Goal: Transaction & Acquisition: Download file/media

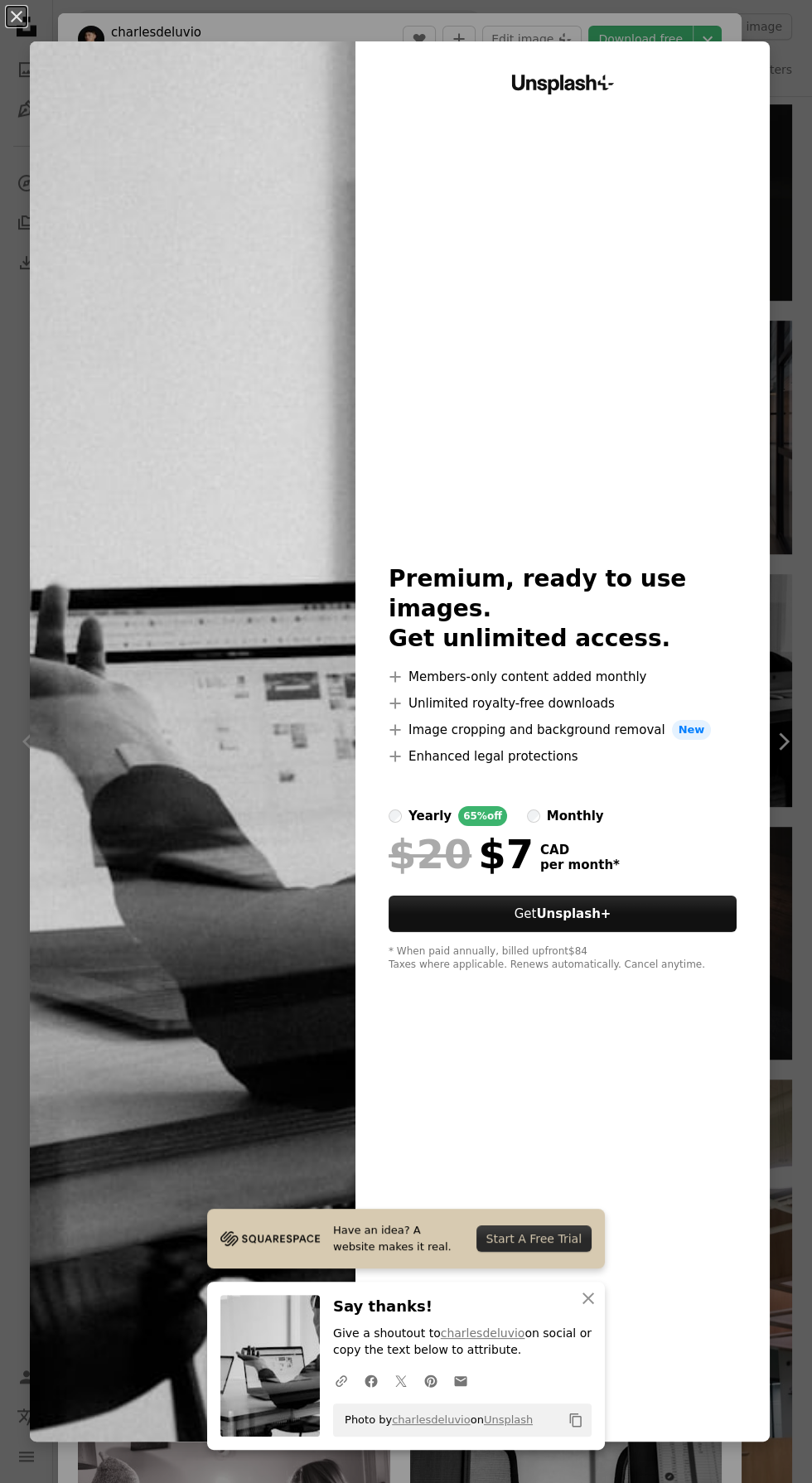
click at [200, 437] on img at bounding box center [193, 742] width 326 height 1400
click at [588, 1298] on icon "button" at bounding box center [588, 1298] width 12 height 12
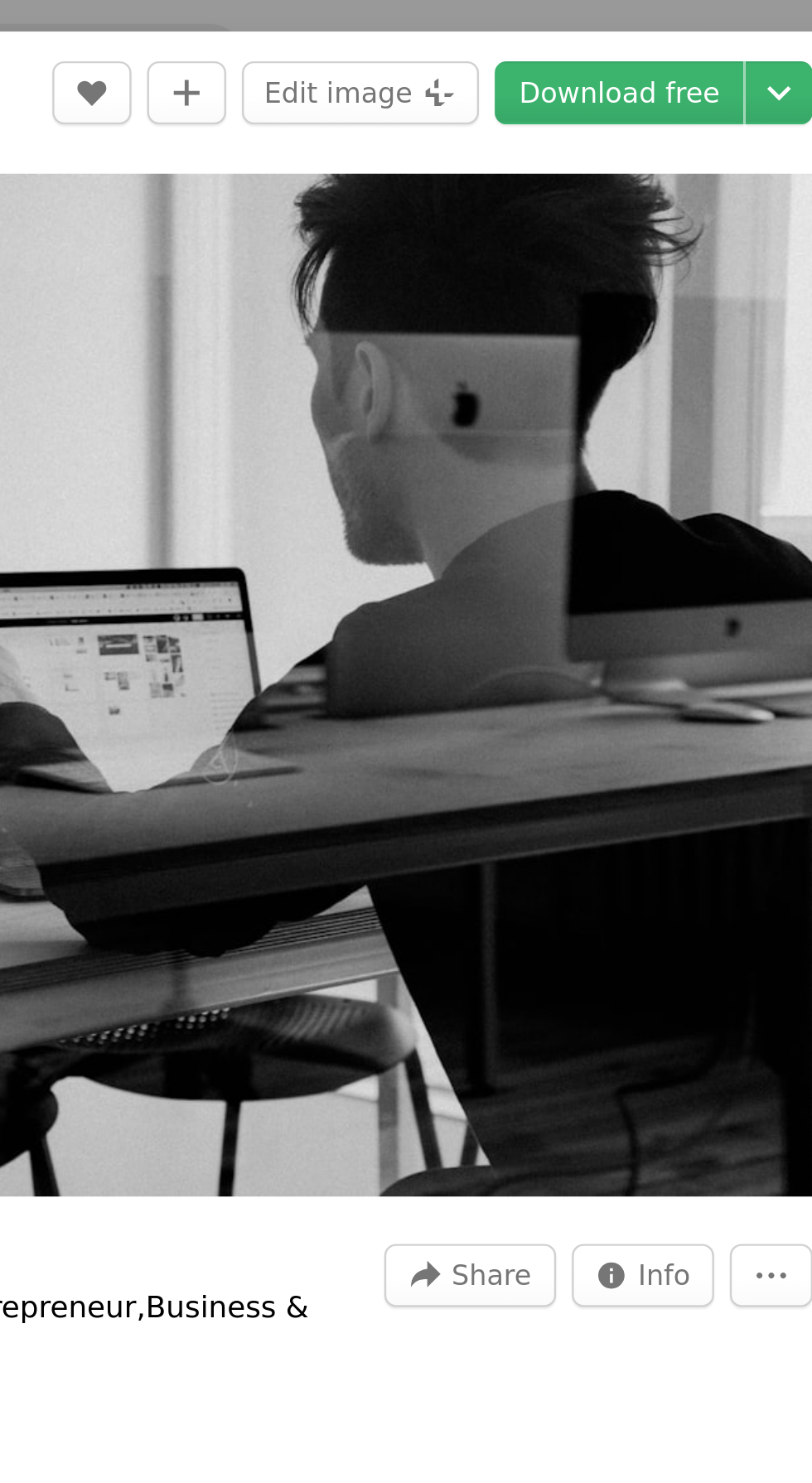
scroll to position [1286, 0]
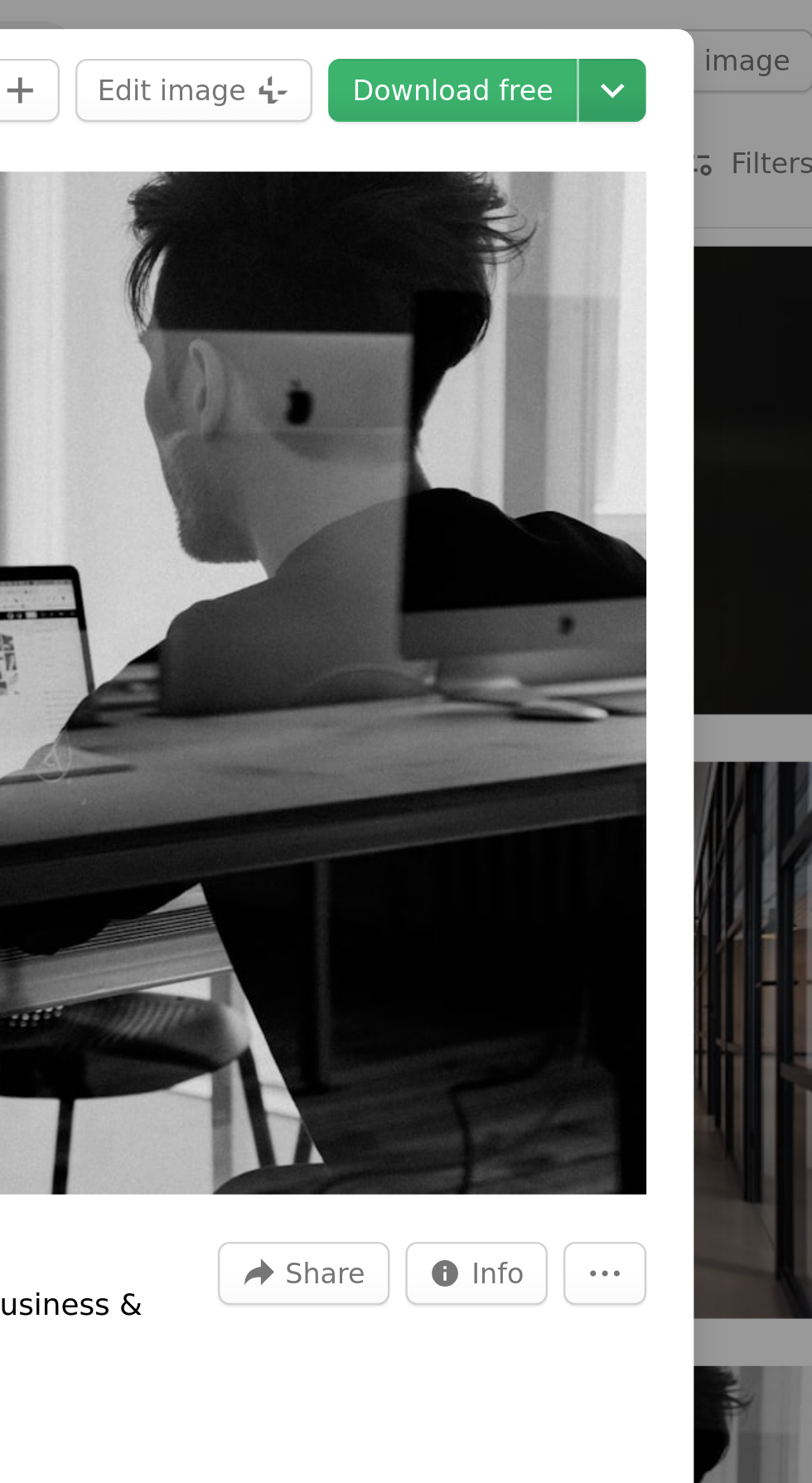
click at [721, 37] on icon "Chevron down" at bounding box center [707, 39] width 26 height 20
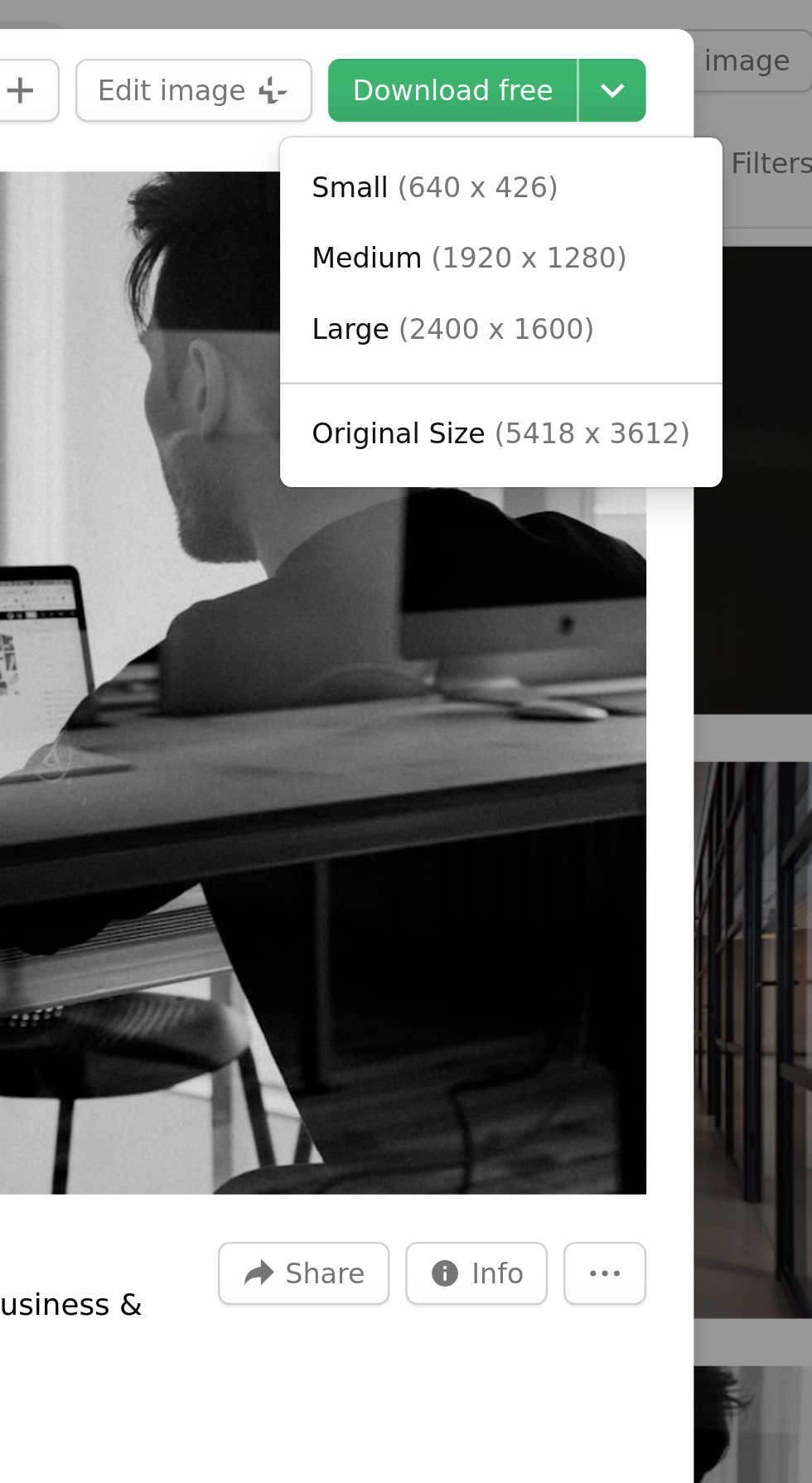
click at [594, 104] on span "Medium" at bounding box center [604, 109] width 46 height 14
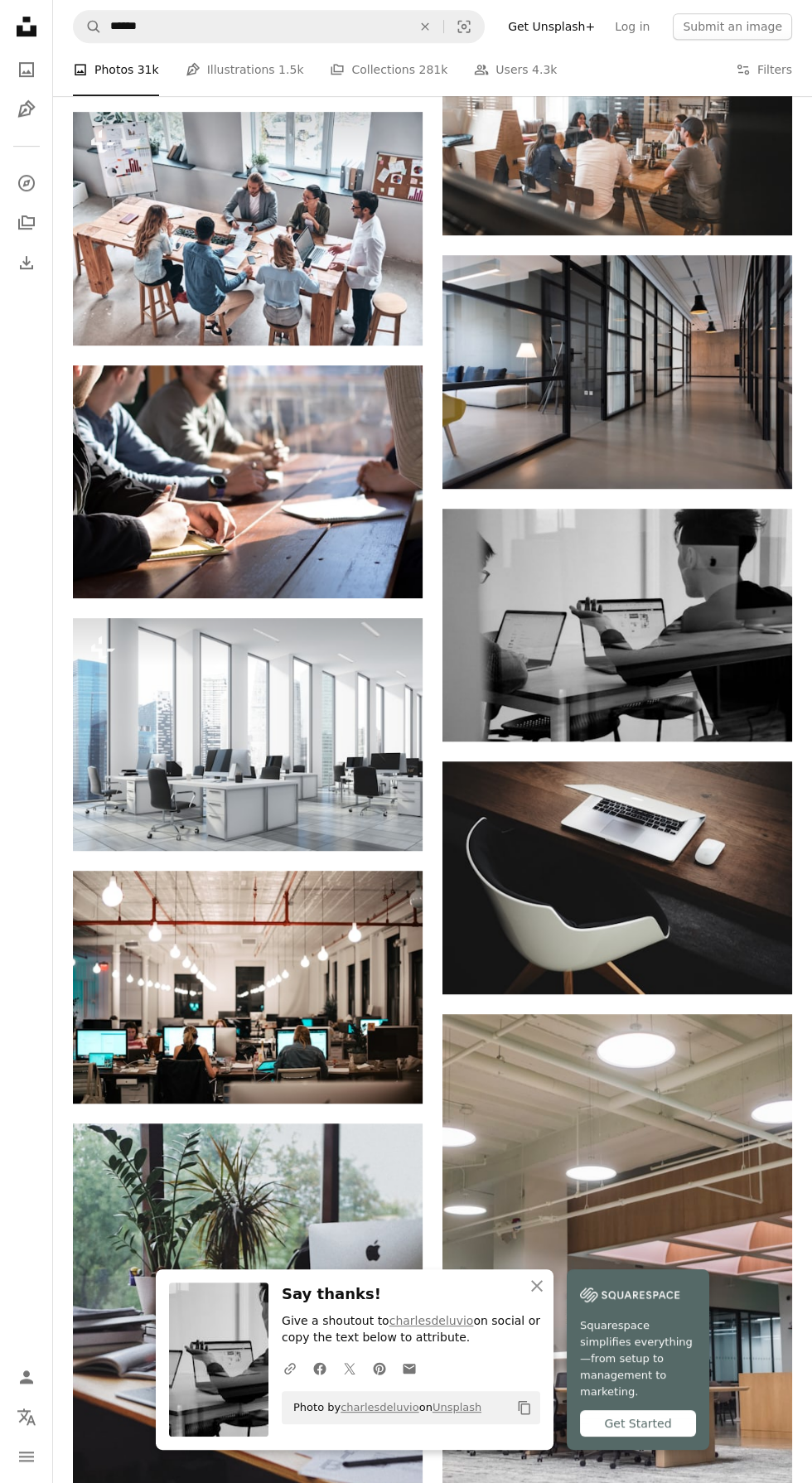
scroll to position [1357, 0]
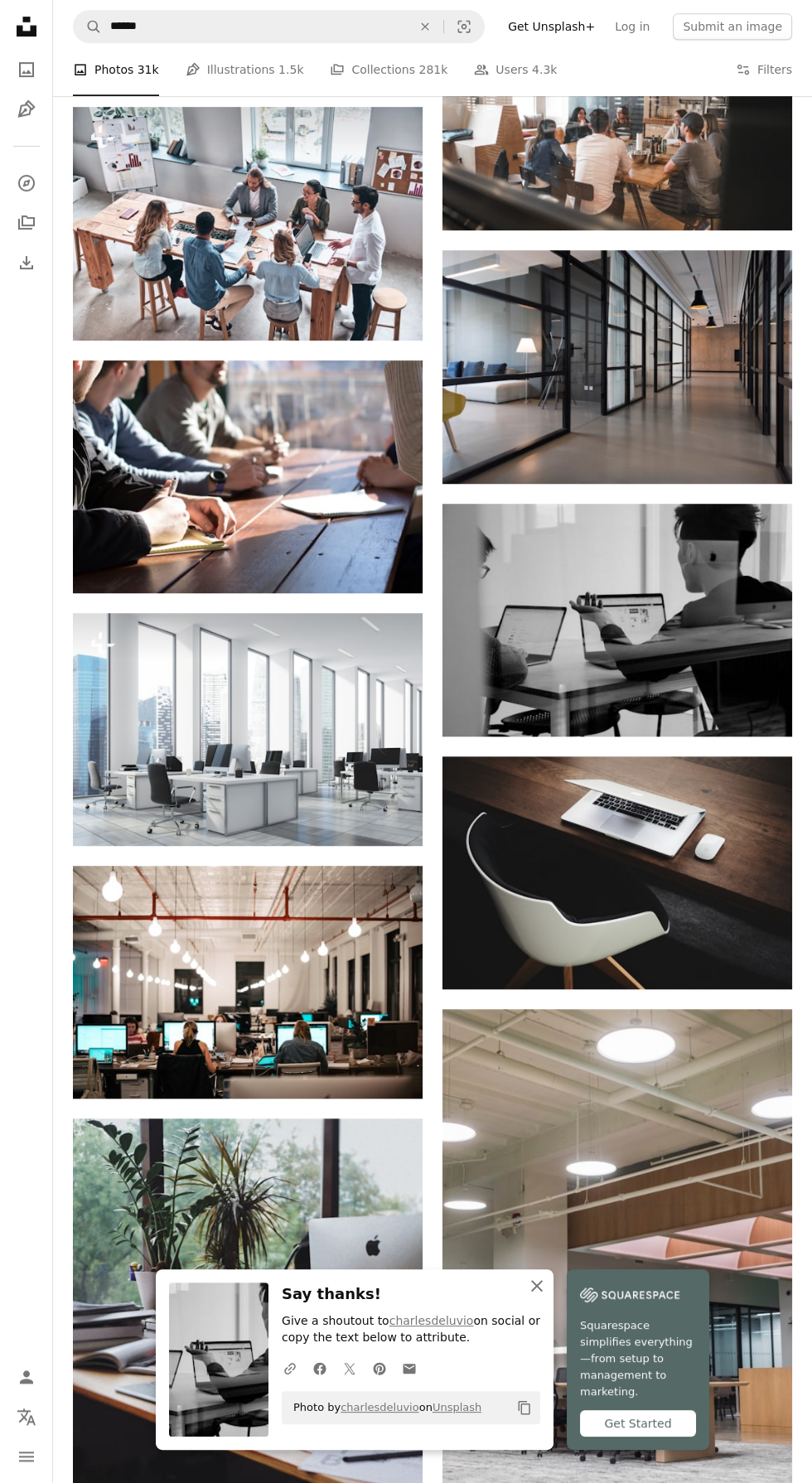
click at [539, 1295] on icon "An X shape" at bounding box center [537, 1285] width 20 height 20
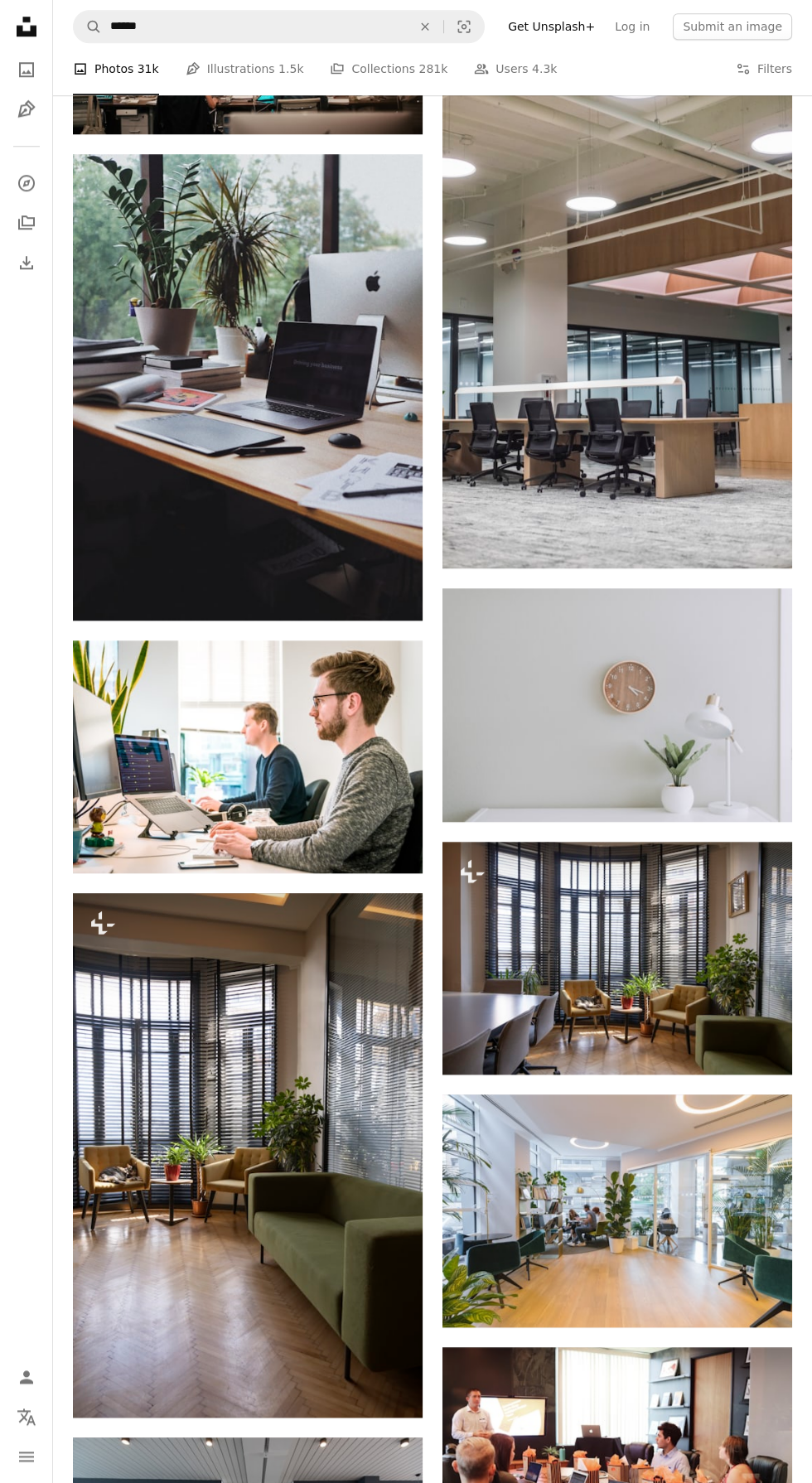
scroll to position [2313, 0]
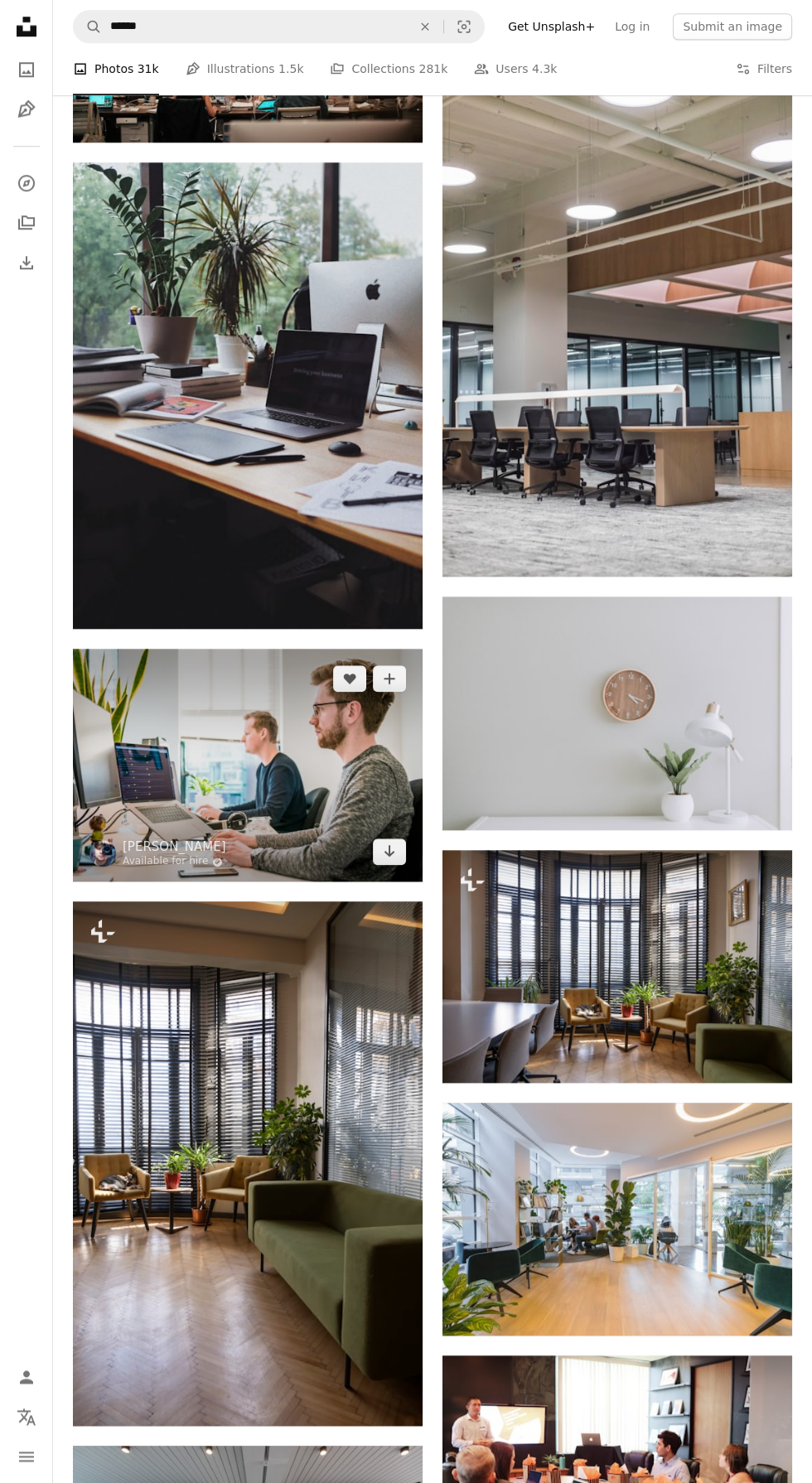
click at [189, 769] on img at bounding box center [248, 766] width 350 height 233
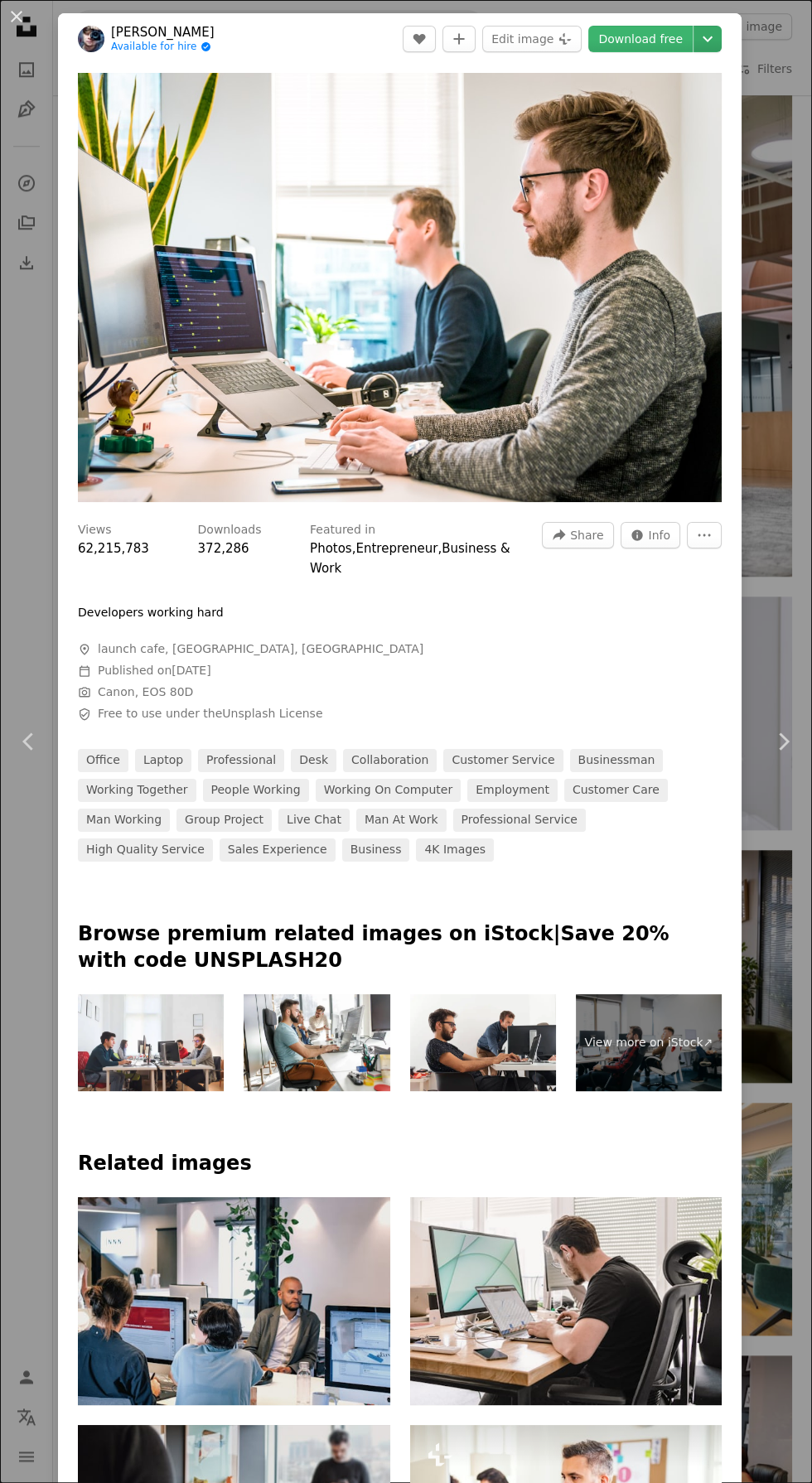
click at [719, 39] on icon "Chevron down" at bounding box center [707, 39] width 26 height 20
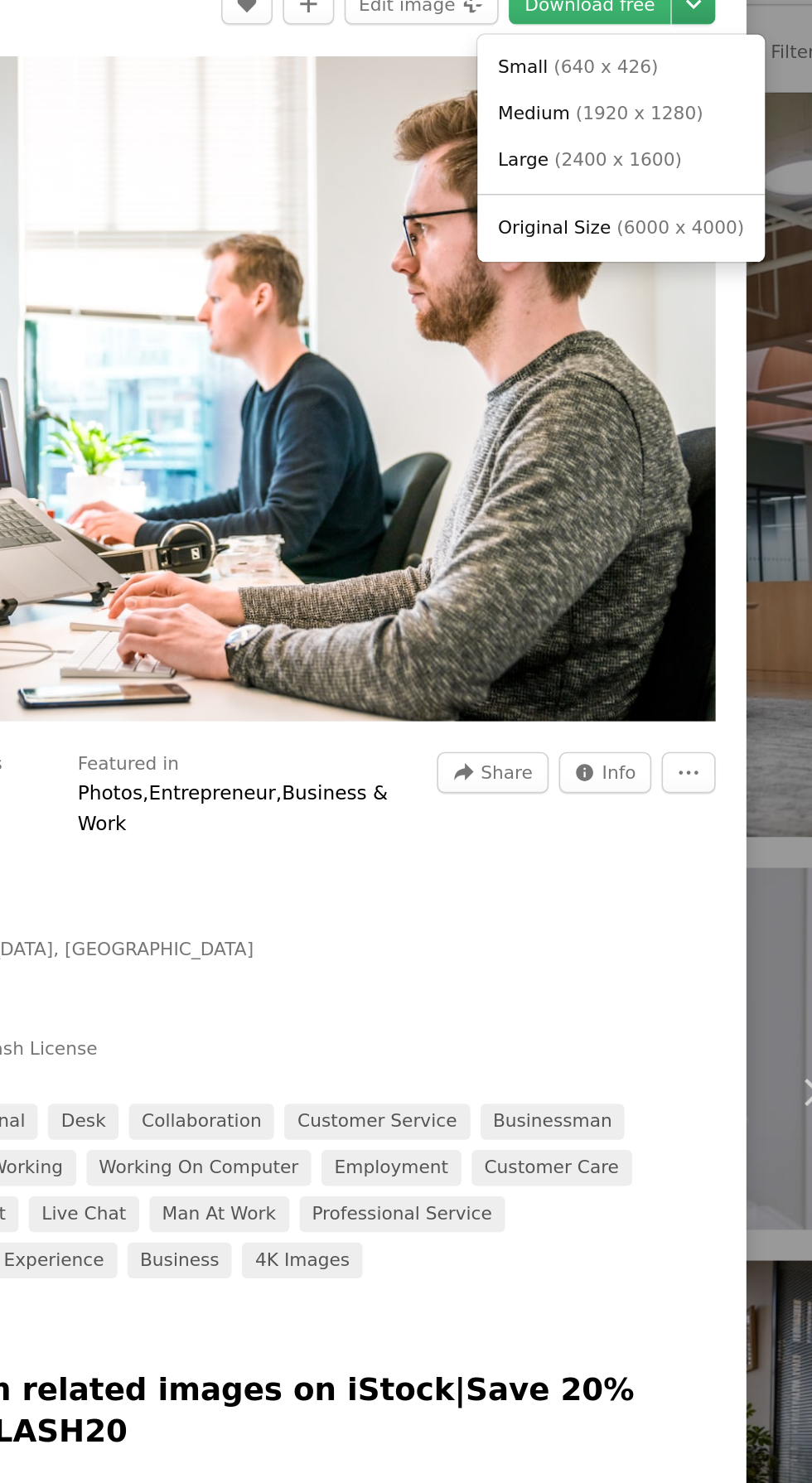
scroll to position [2313, 0]
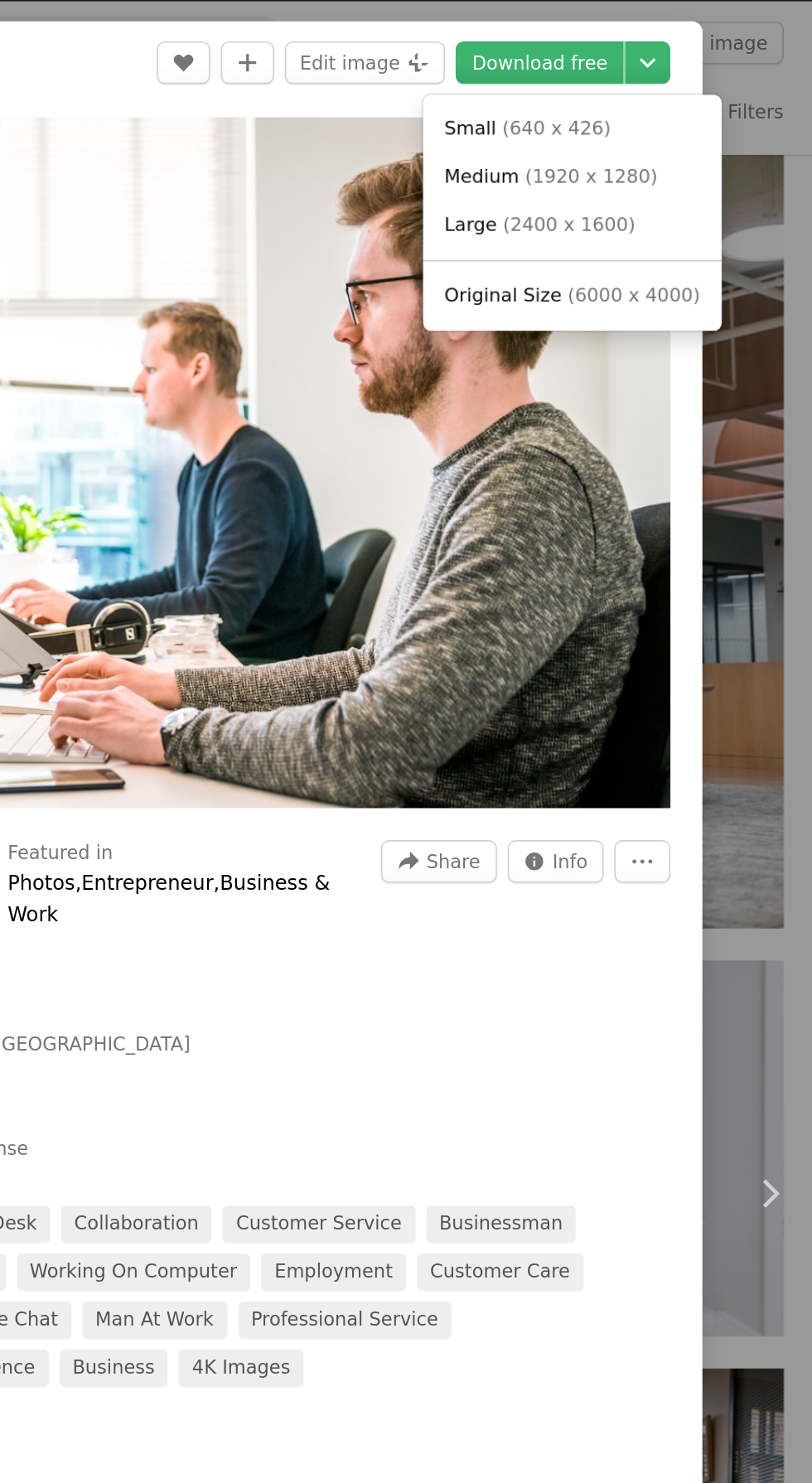
click at [598, 114] on span "Medium" at bounding box center [604, 109] width 46 height 14
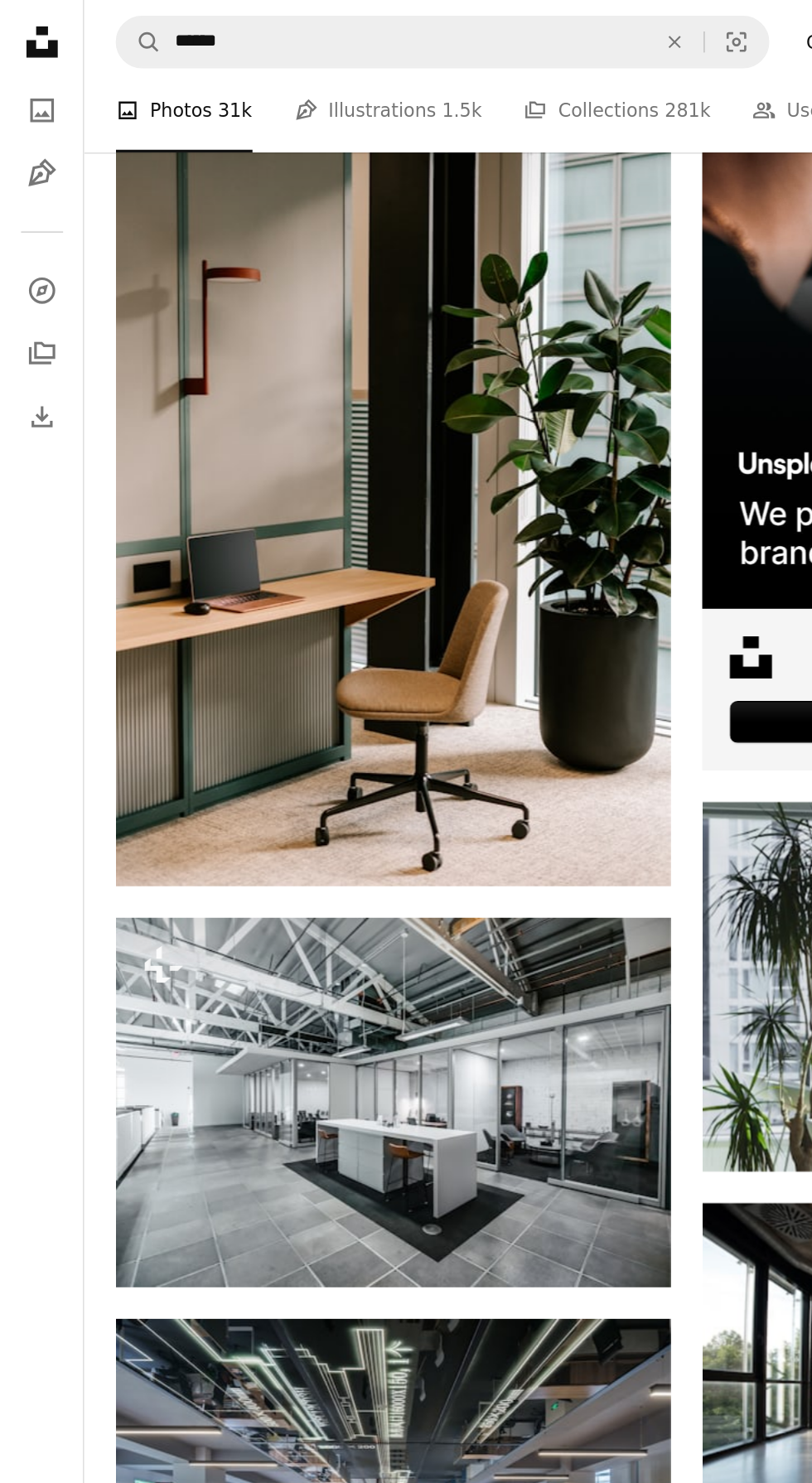
scroll to position [371, 0]
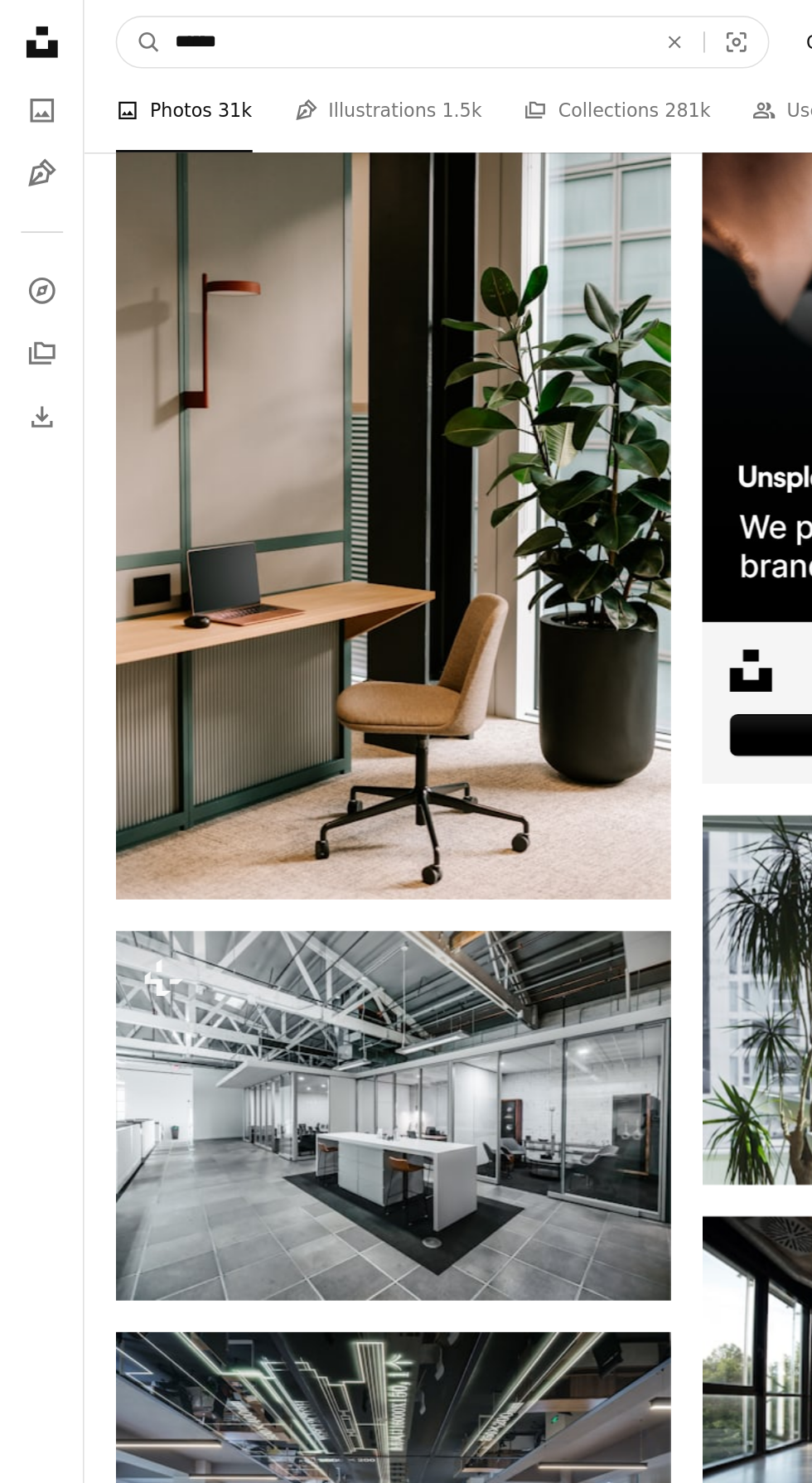
click at [156, 20] on input "******" at bounding box center [254, 26] width 305 height 32
type input "*"
type input "**********"
click at [74, 11] on button "A magnifying glass" at bounding box center [87, 26] width 28 height 32
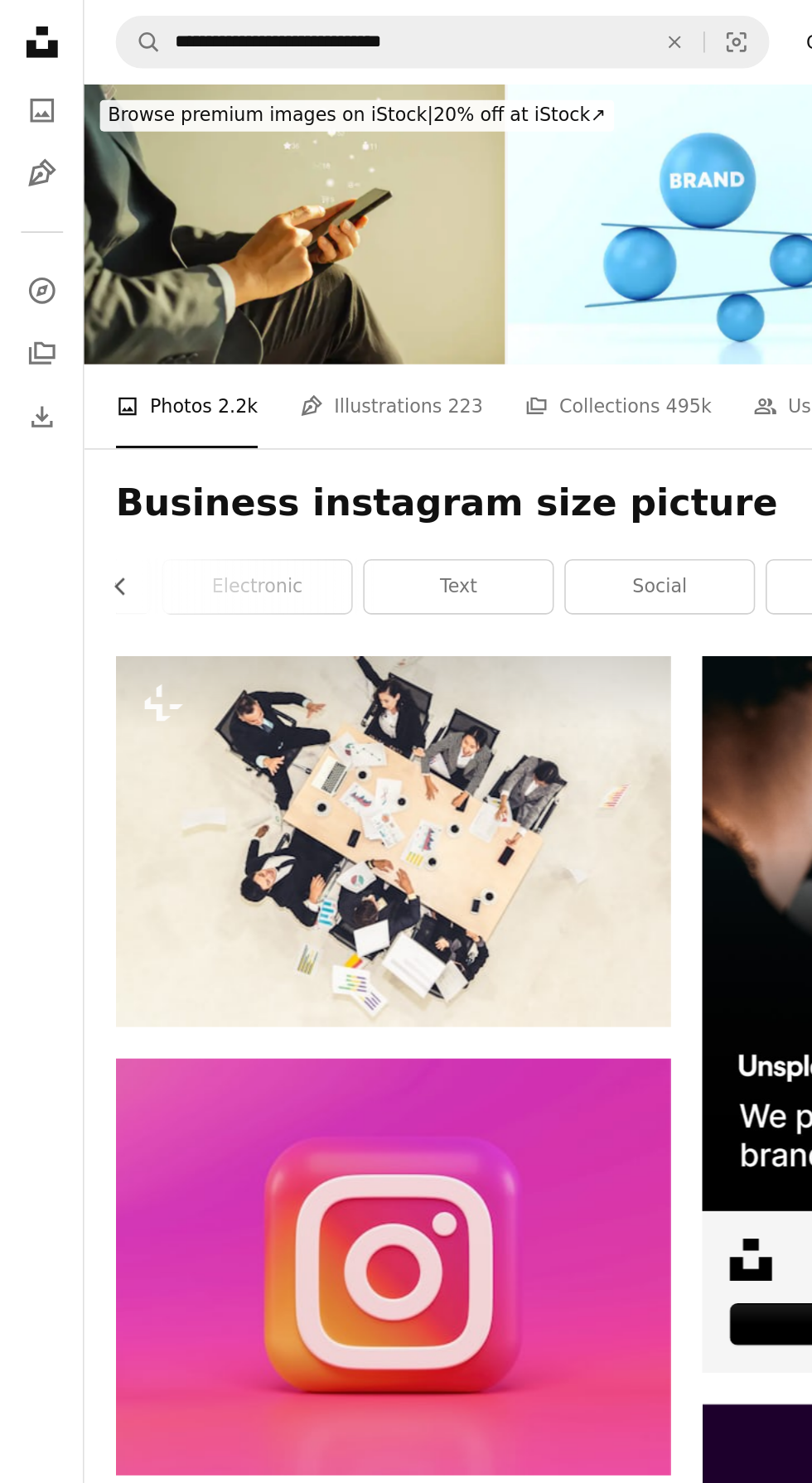
scroll to position [0, 310]
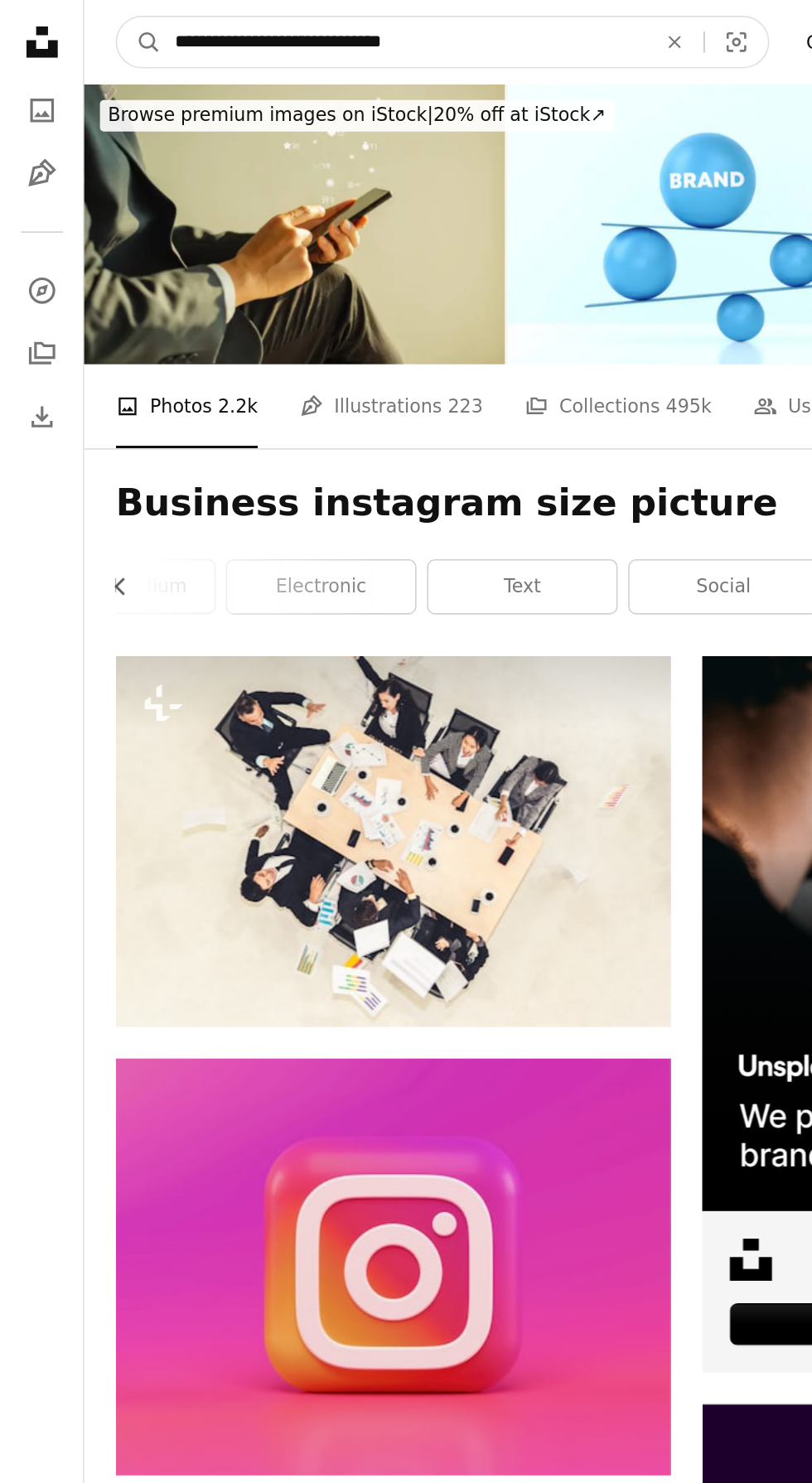
click at [151, 32] on input "**********" at bounding box center [254, 26] width 305 height 32
click at [134, 31] on input "**********" at bounding box center [254, 26] width 305 height 32
type input "**********"
click at [74, 11] on button "A magnifying glass" at bounding box center [87, 26] width 28 height 32
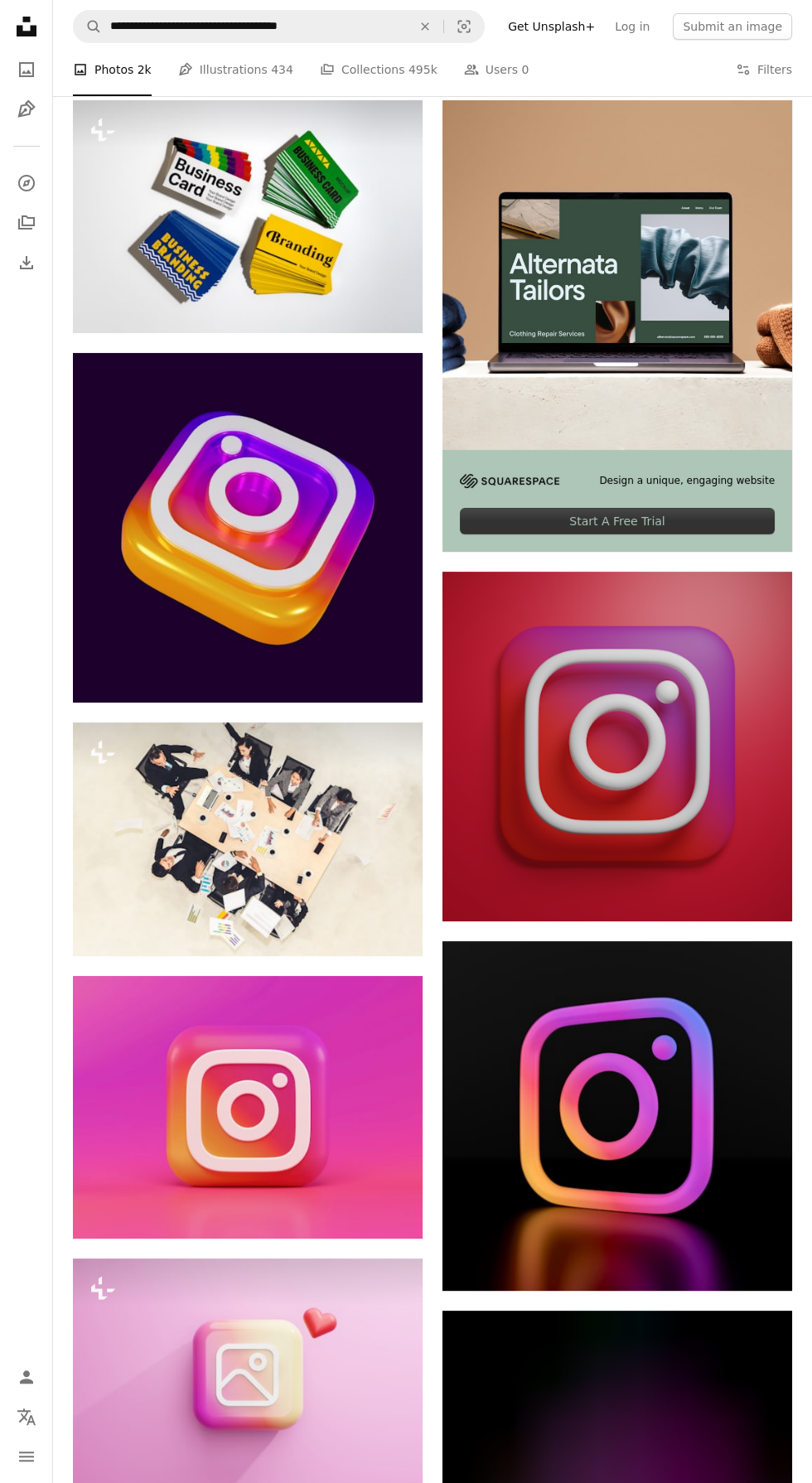
scroll to position [320, 0]
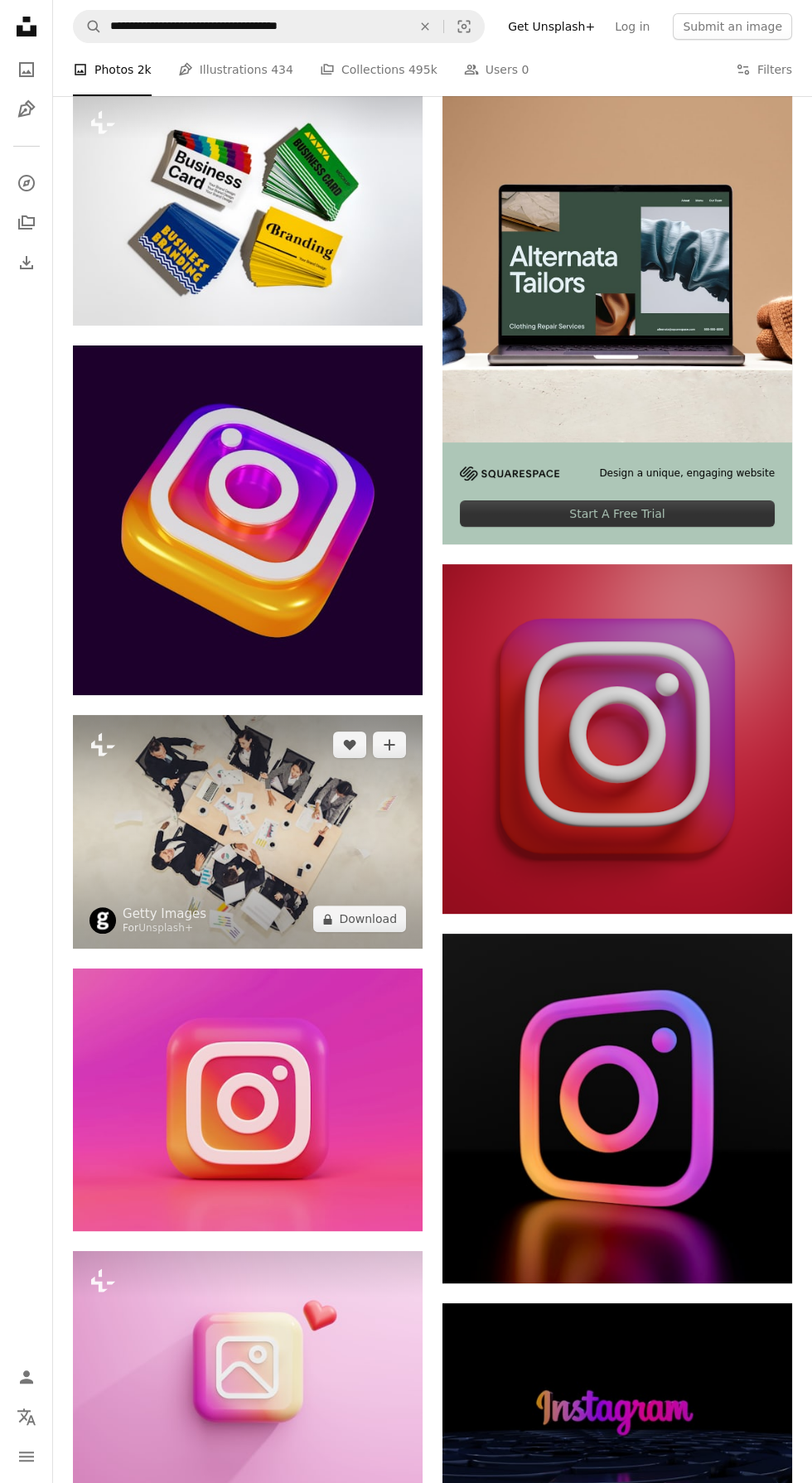
click at [188, 825] on img at bounding box center [248, 831] width 350 height 234
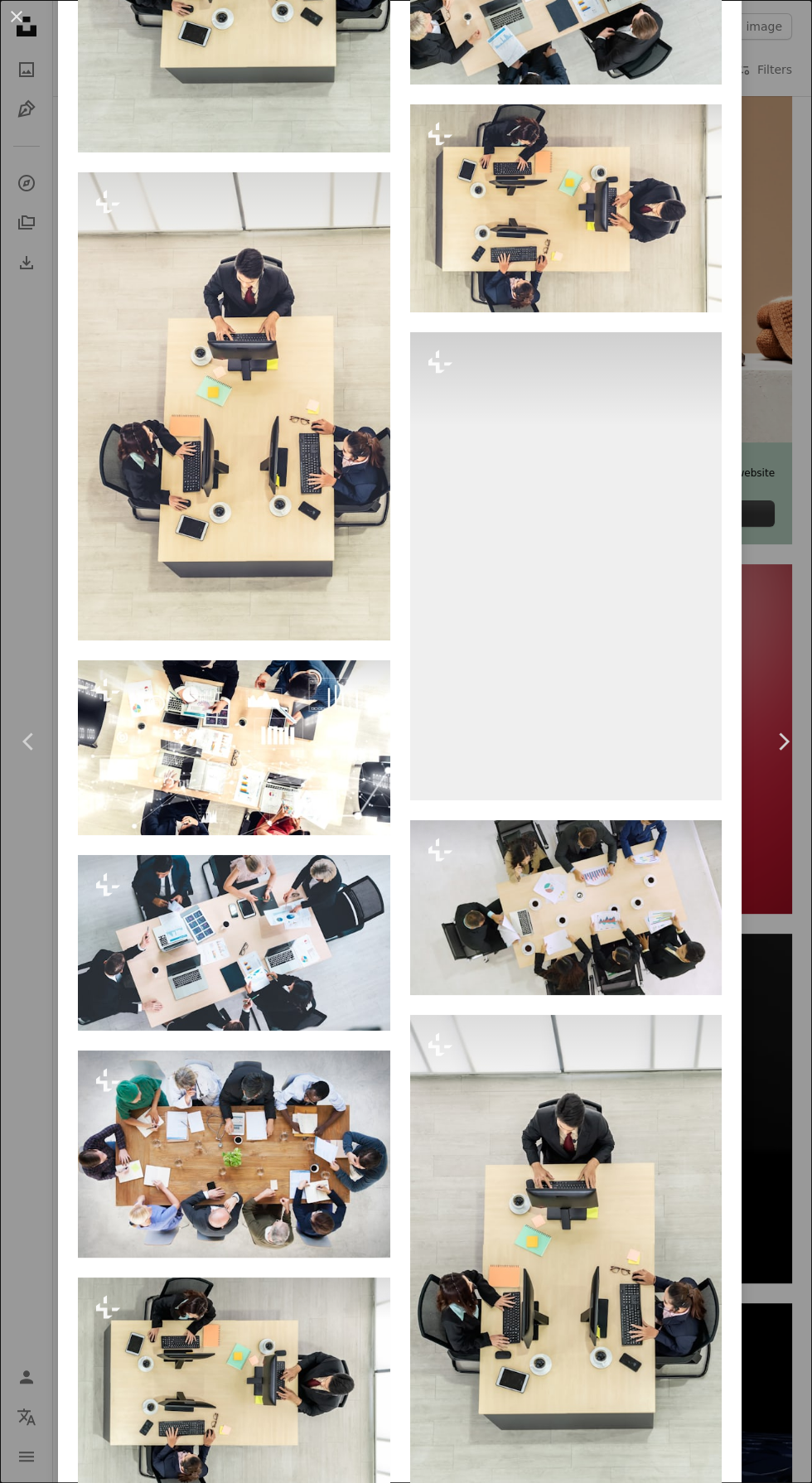
scroll to position [4477, 0]
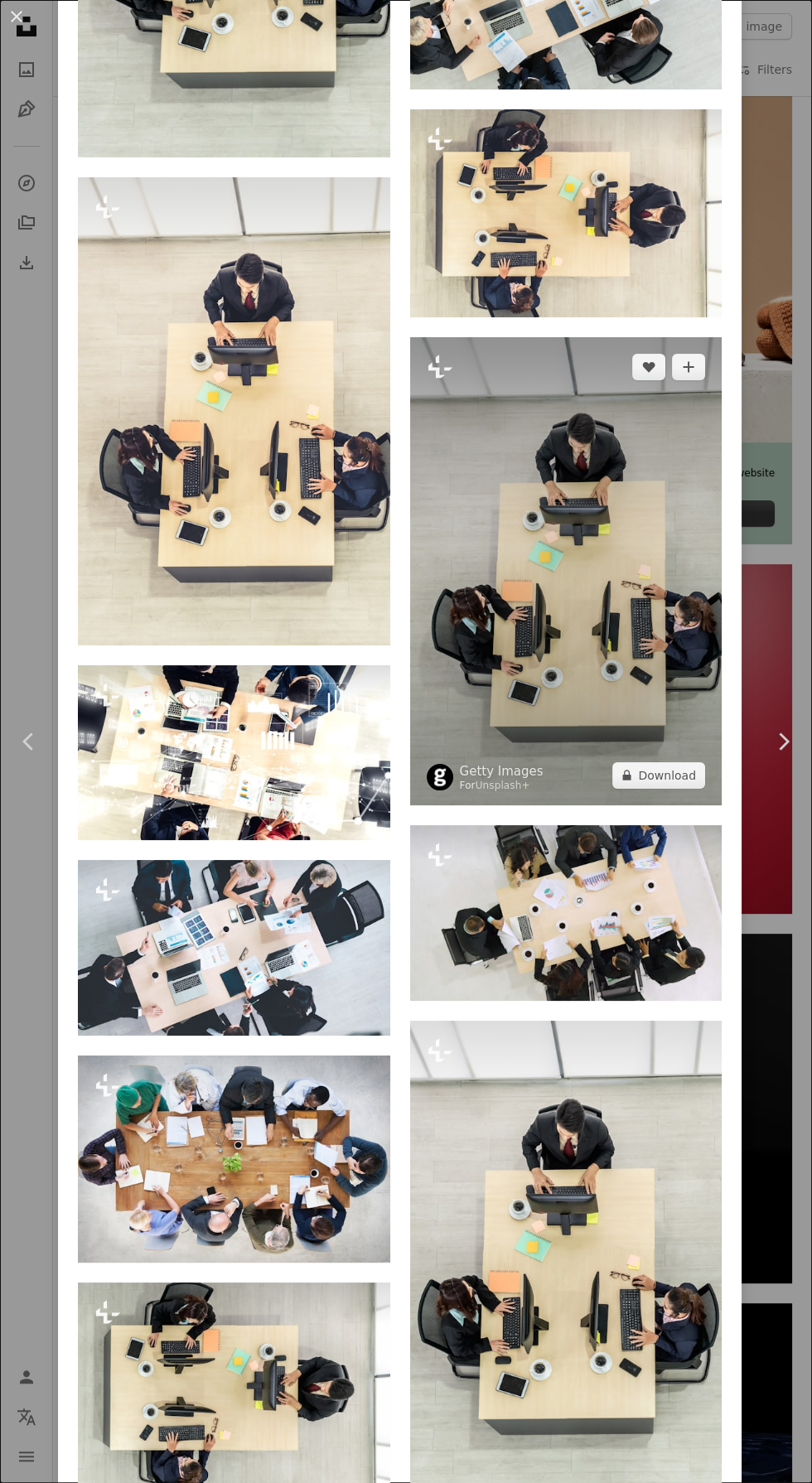
click at [635, 762] on img at bounding box center [565, 571] width 312 height 468
